Goal: Check status: Check status

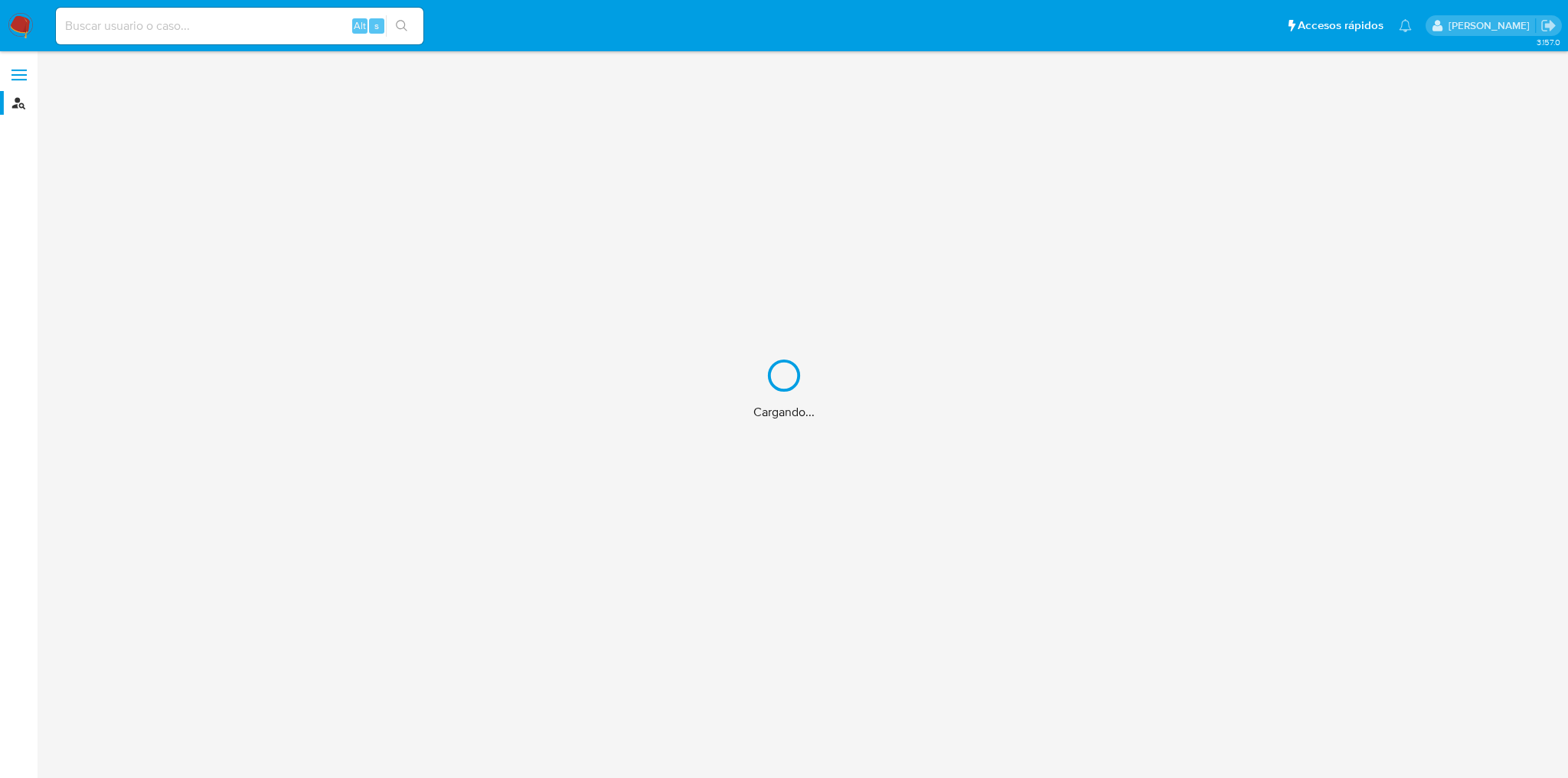
click at [253, 20] on div "Cargando..." at bounding box center [784, 389] width 1568 height 778
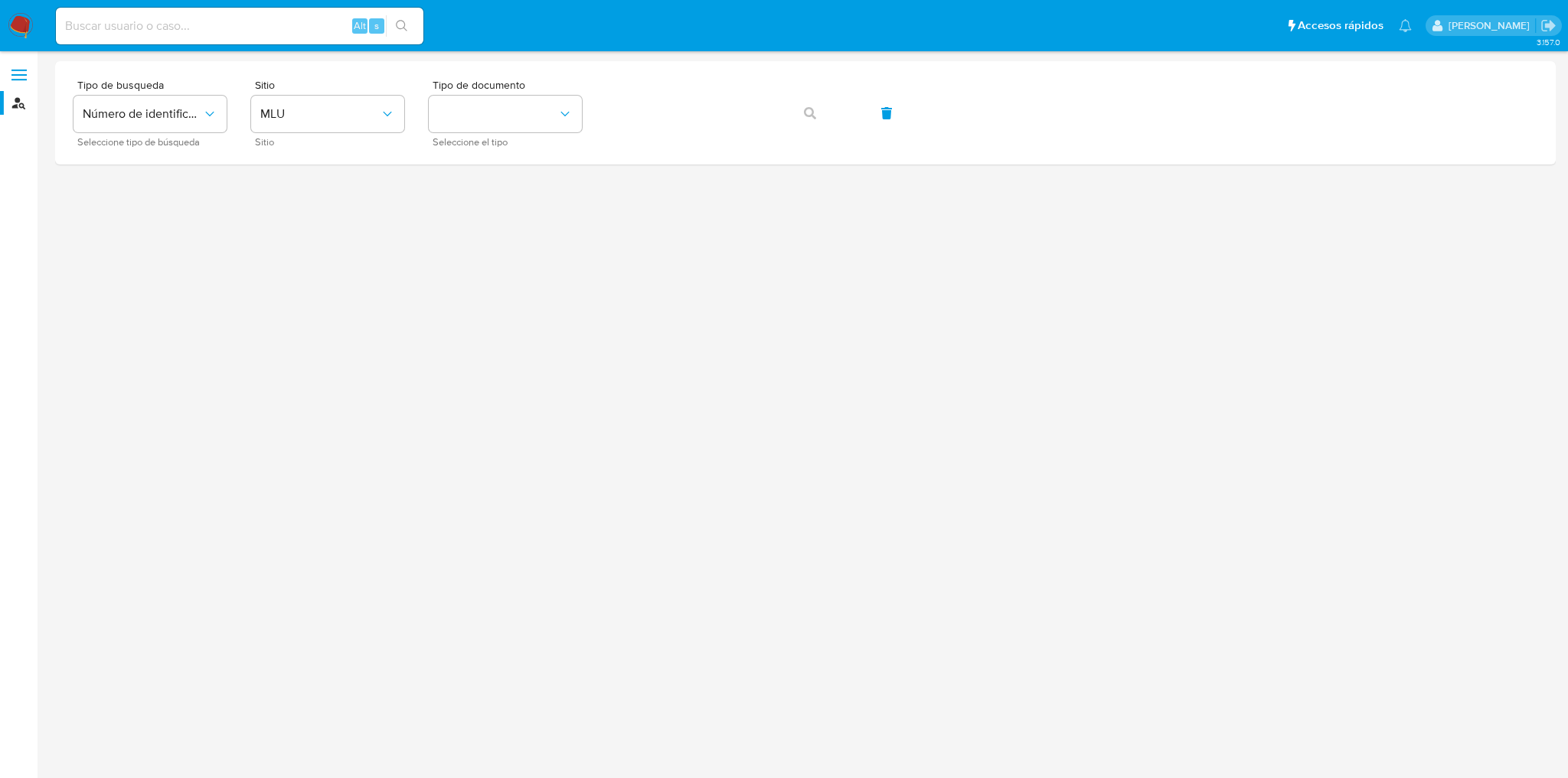
click at [243, 27] on input at bounding box center [239, 26] width 368 height 20
paste input "89598167"
type input "89598167"
click at [395, 24] on button "search-icon" at bounding box center [401, 26] width 32 height 21
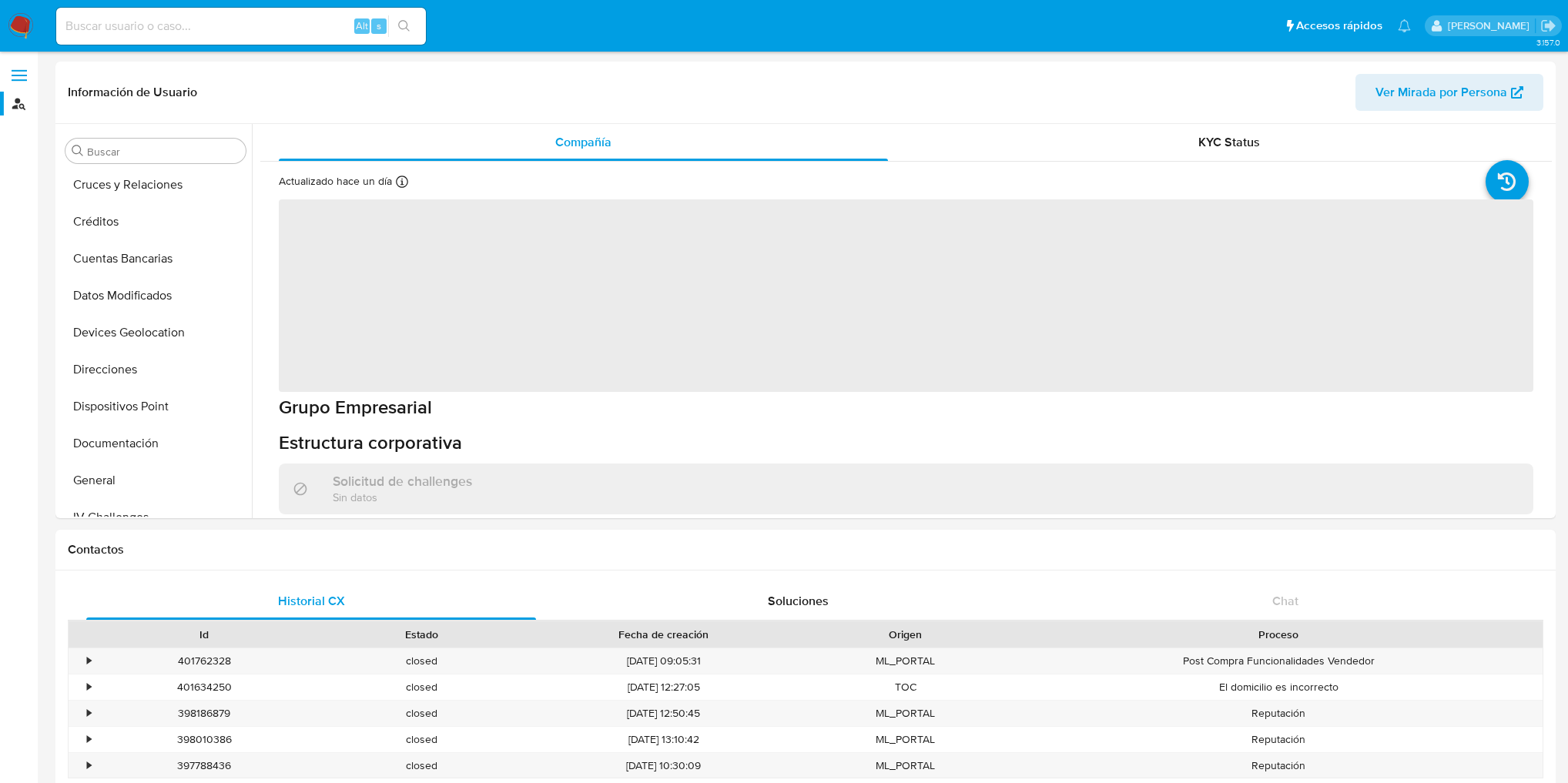
scroll to position [280, 0]
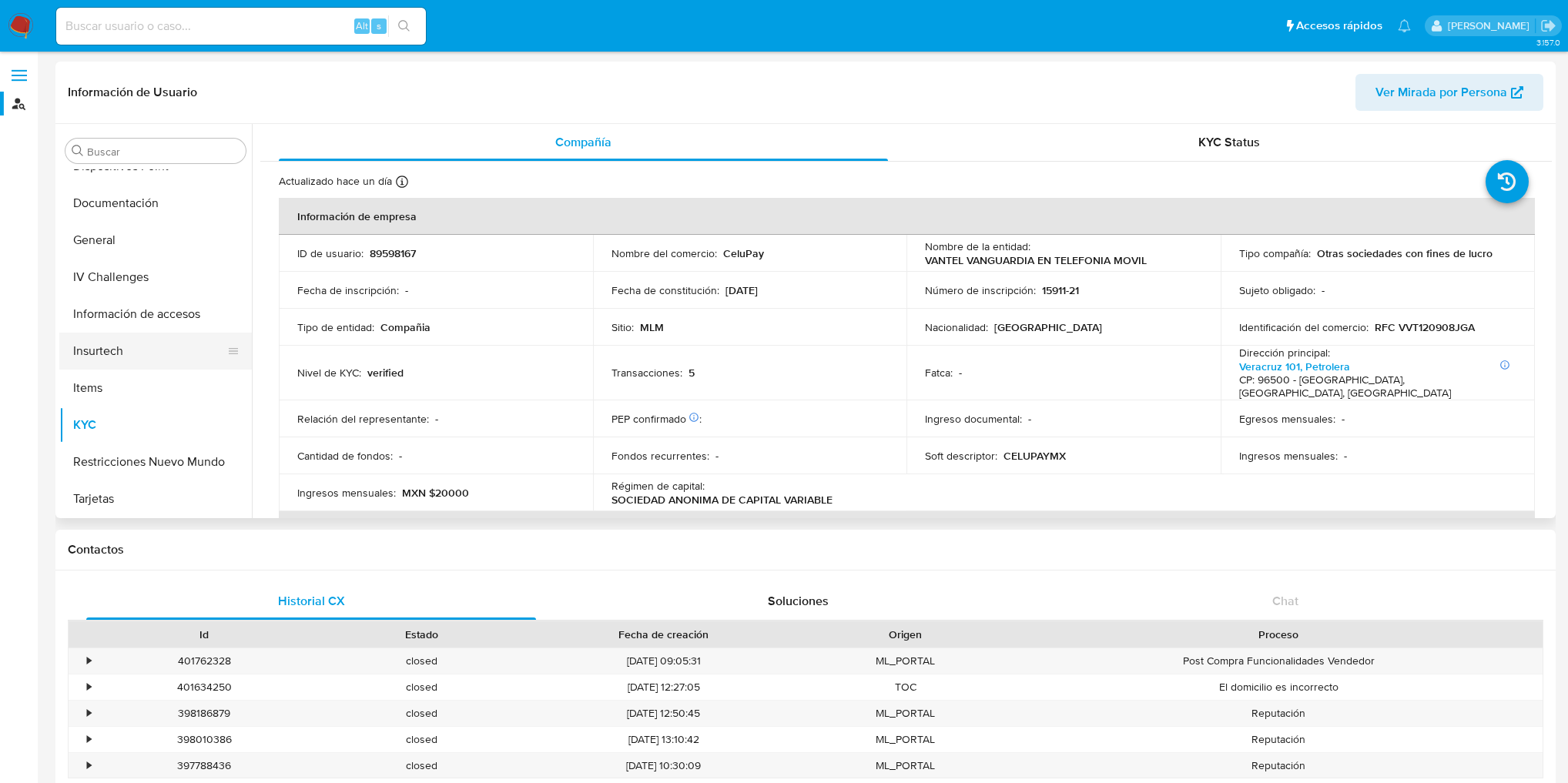
select select "10"
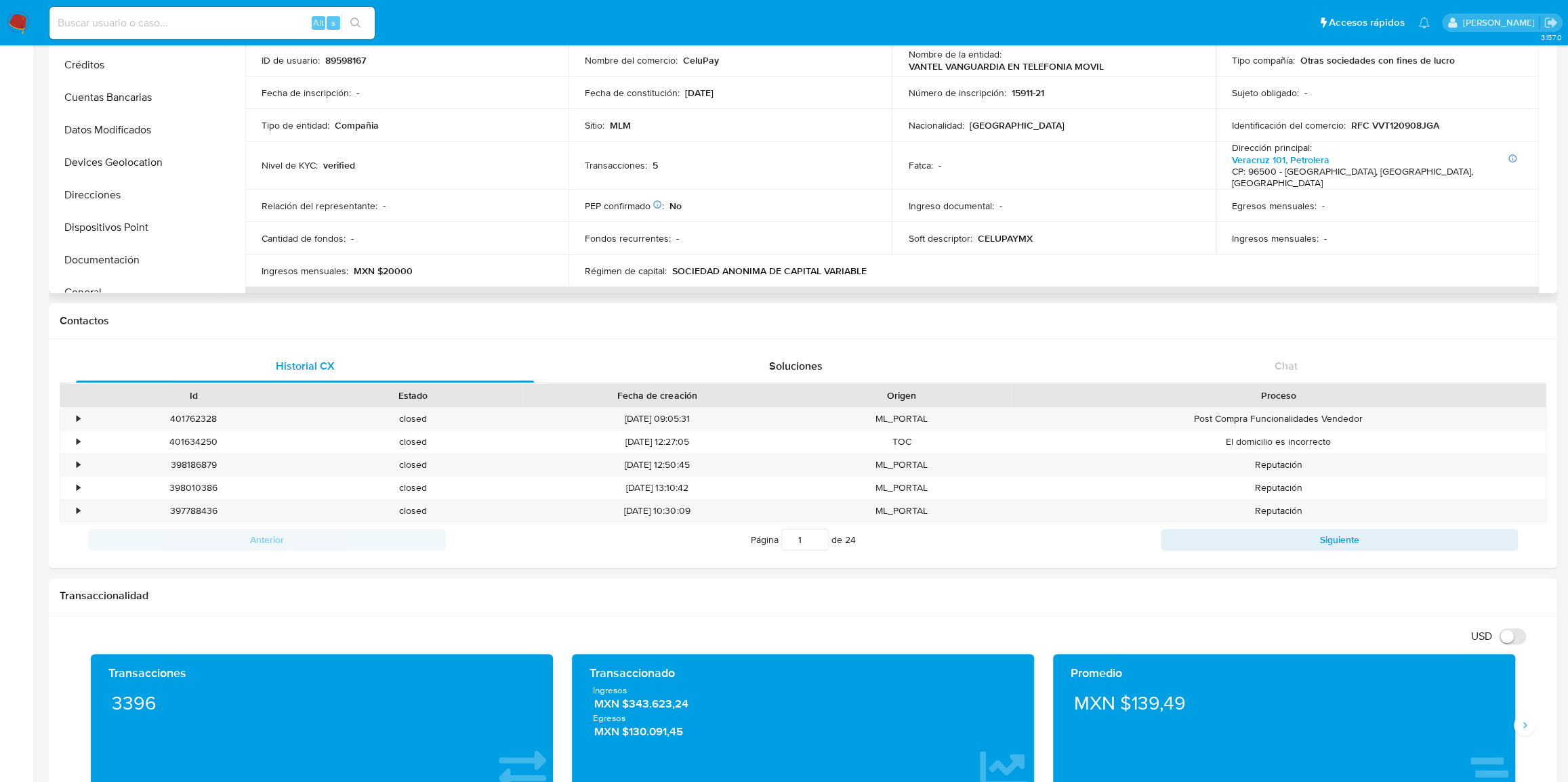
scroll to position [0, 0]
click at [149, 133] on button "Datos Modificados" at bounding box center [131, 133] width 159 height 33
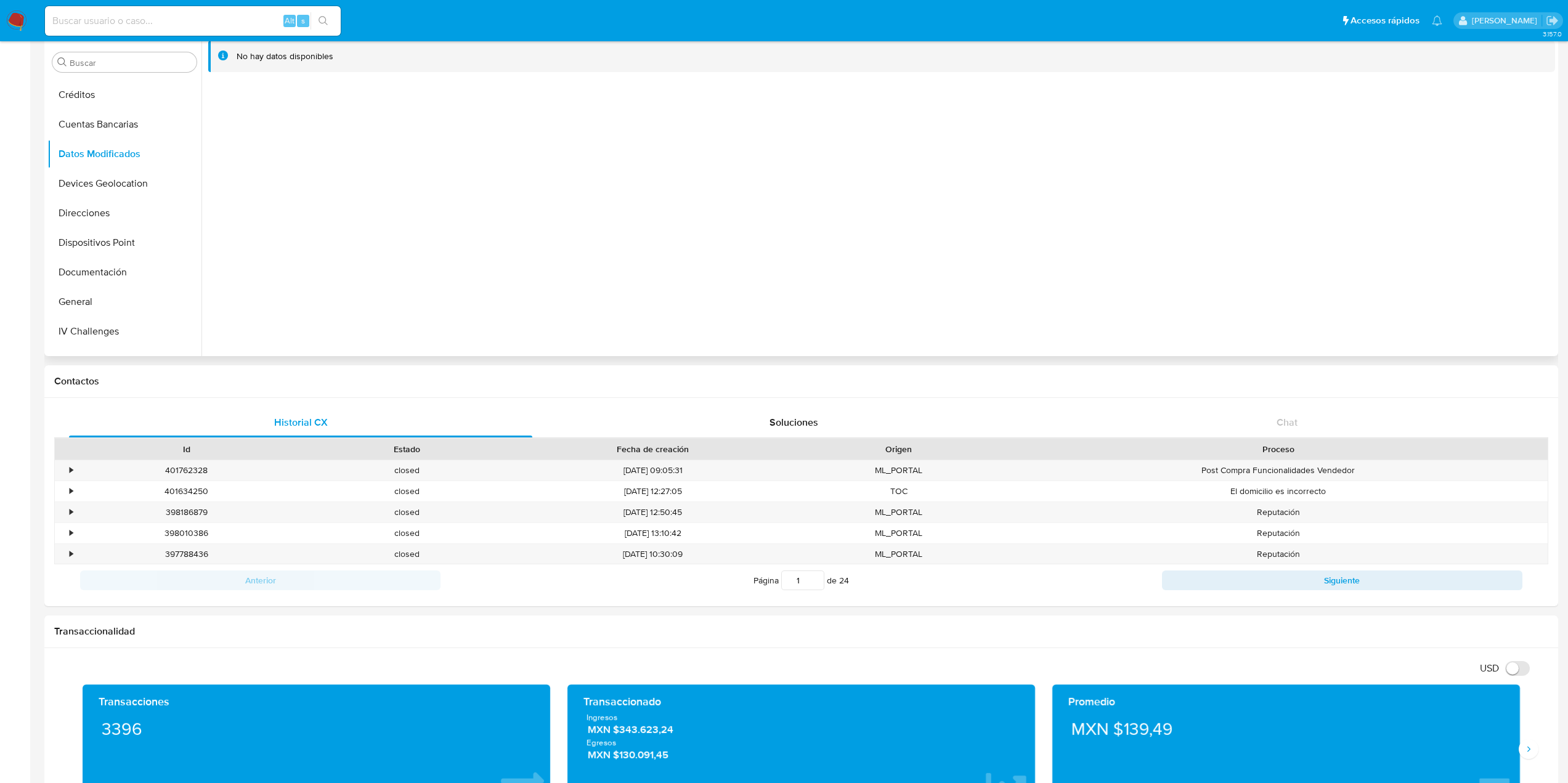
scroll to position [25, 0]
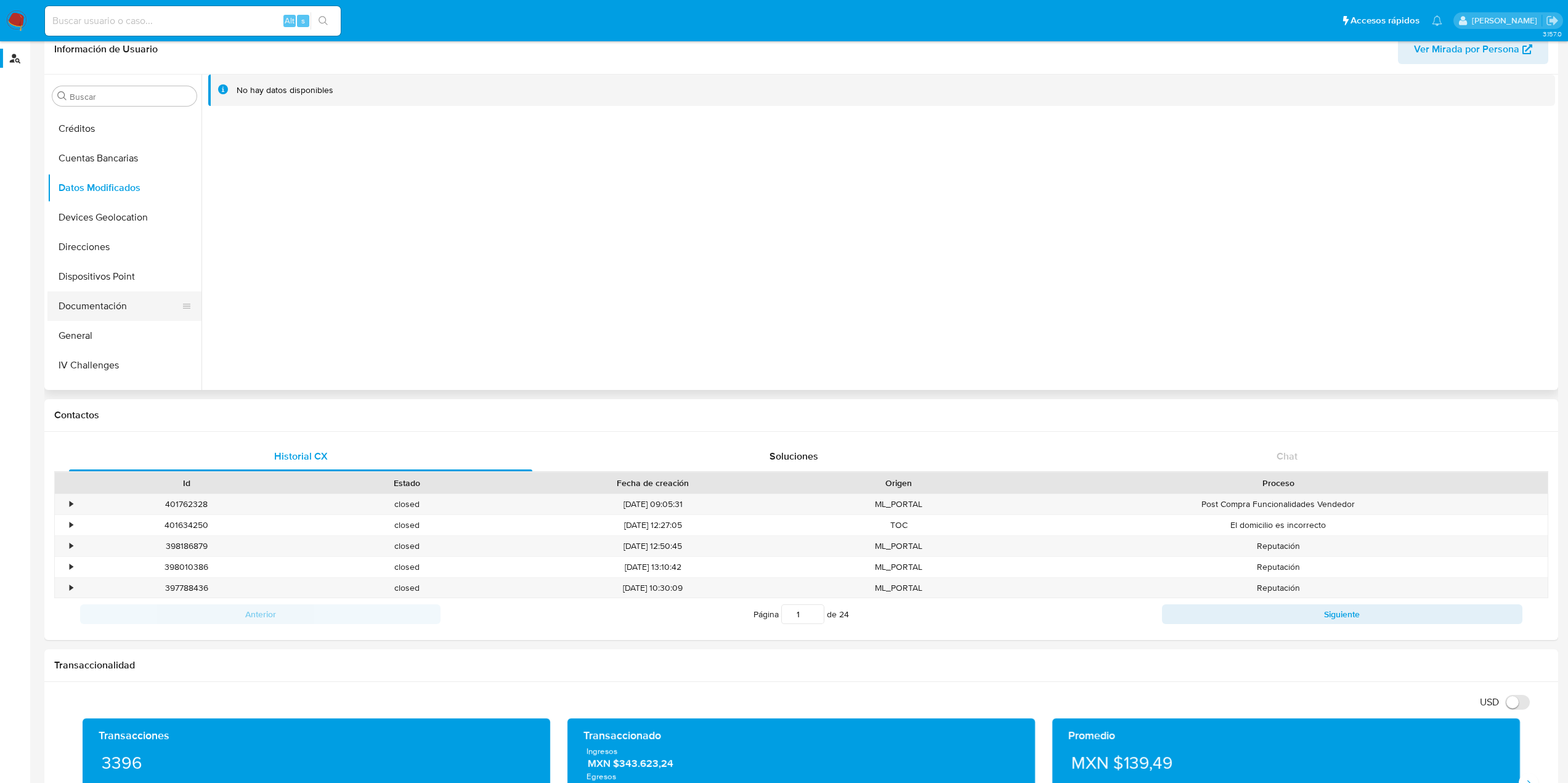
click at [118, 301] on button "Documentación" at bounding box center [119, 306] width 144 height 30
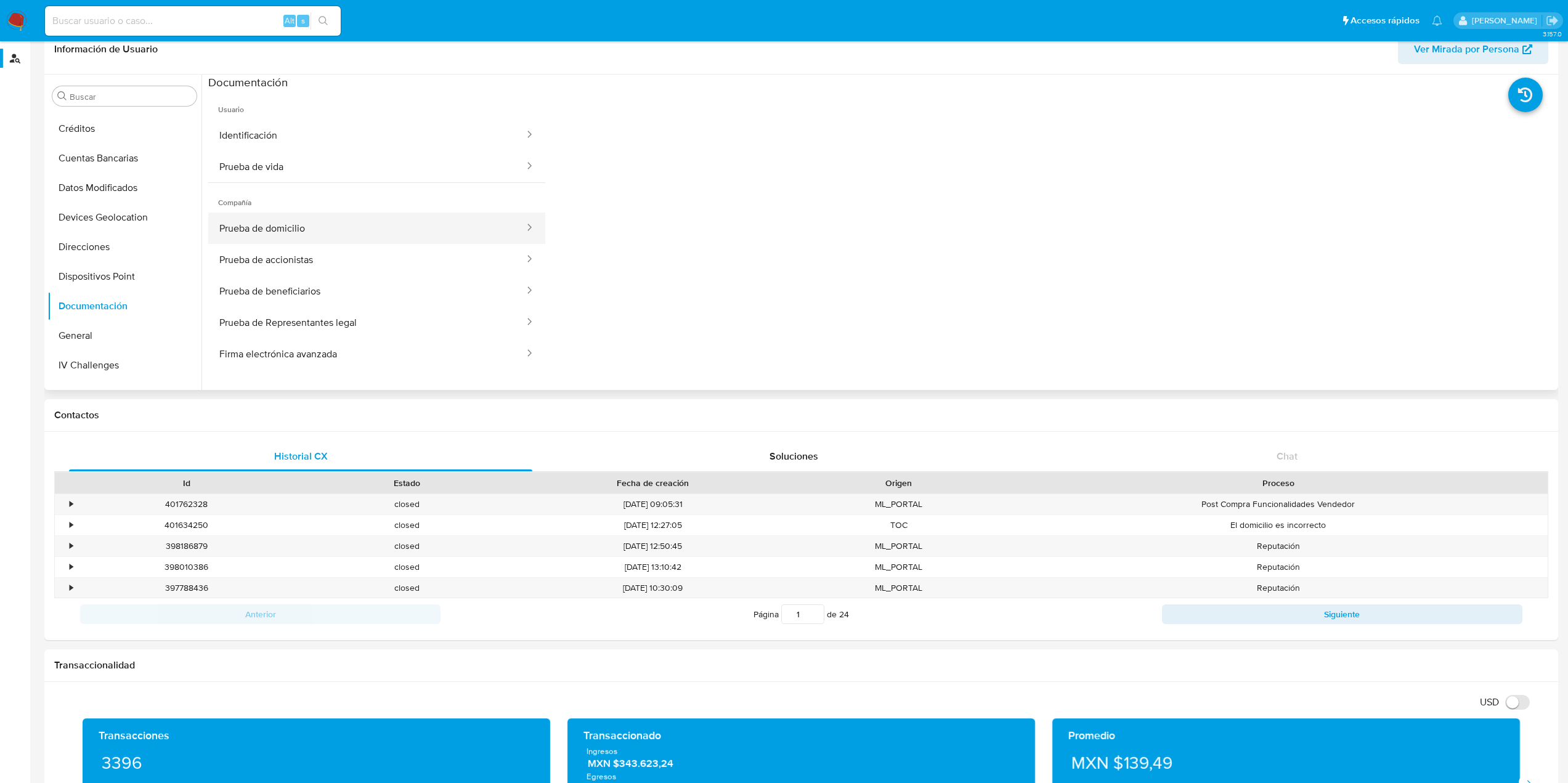
scroll to position [61, 0]
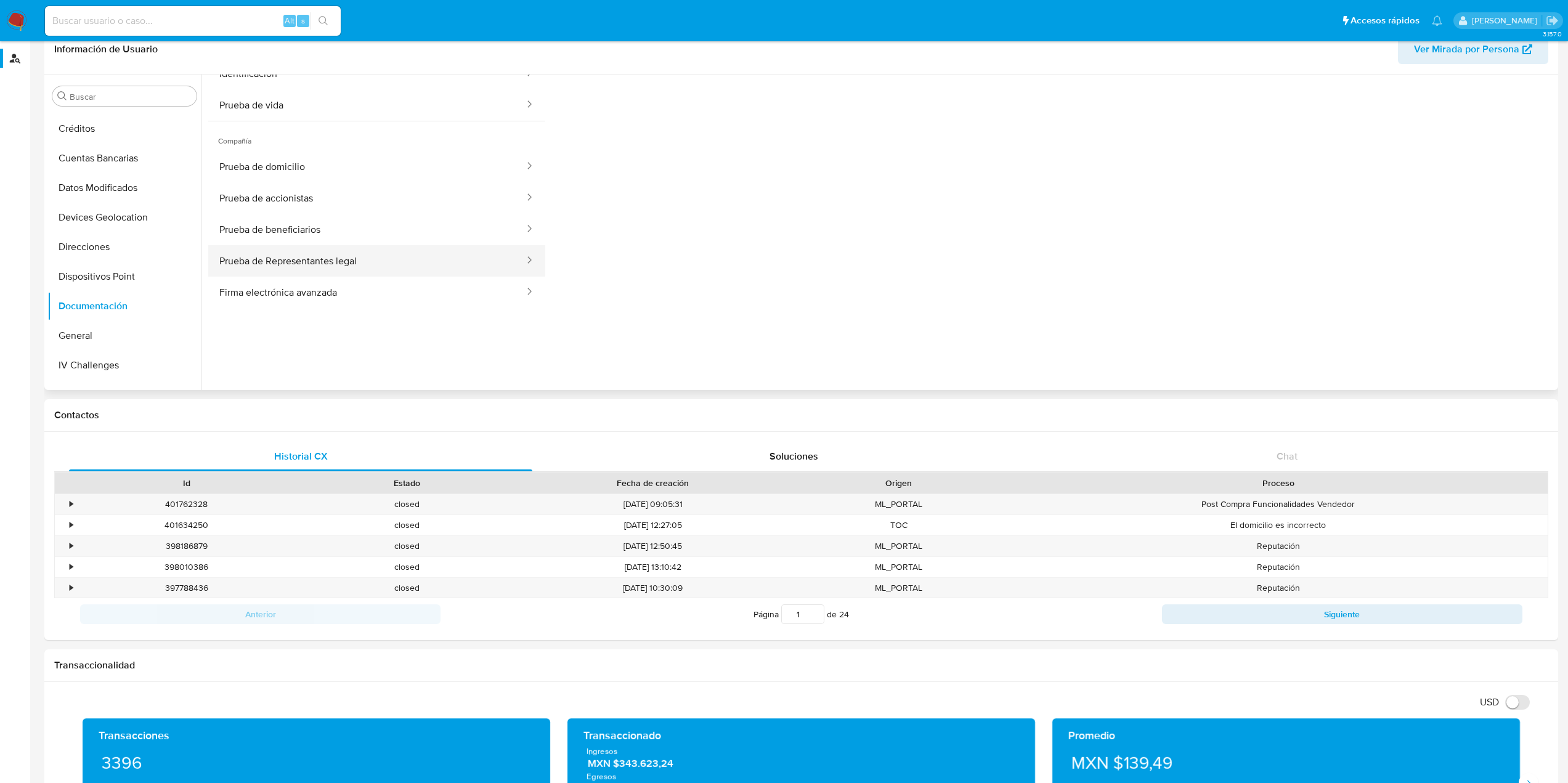
click at [390, 260] on button "Prueba de Representantes legal" at bounding box center [367, 261] width 317 height 32
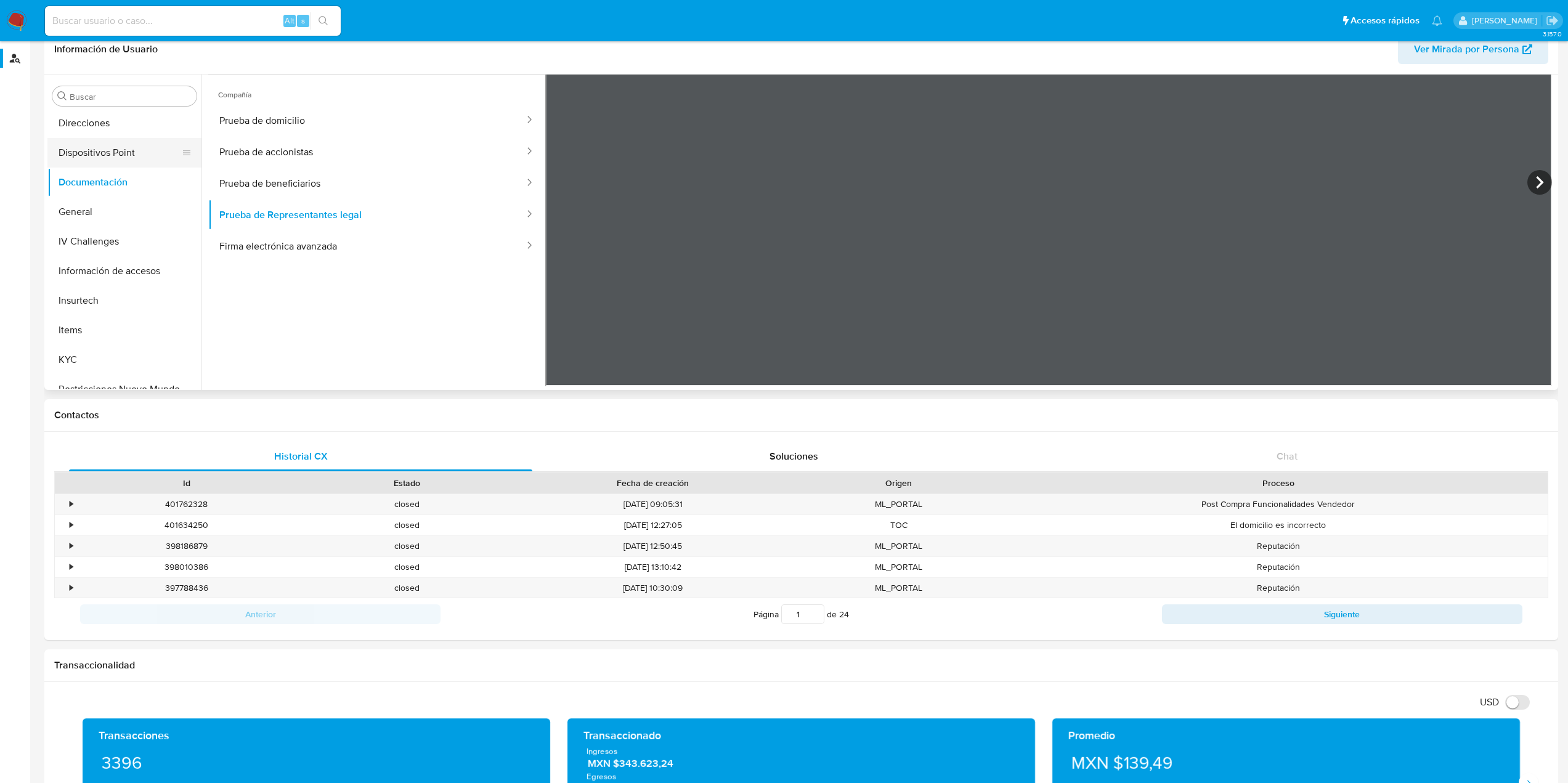
scroll to position [225, 0]
